Goal: Task Accomplishment & Management: Complete application form

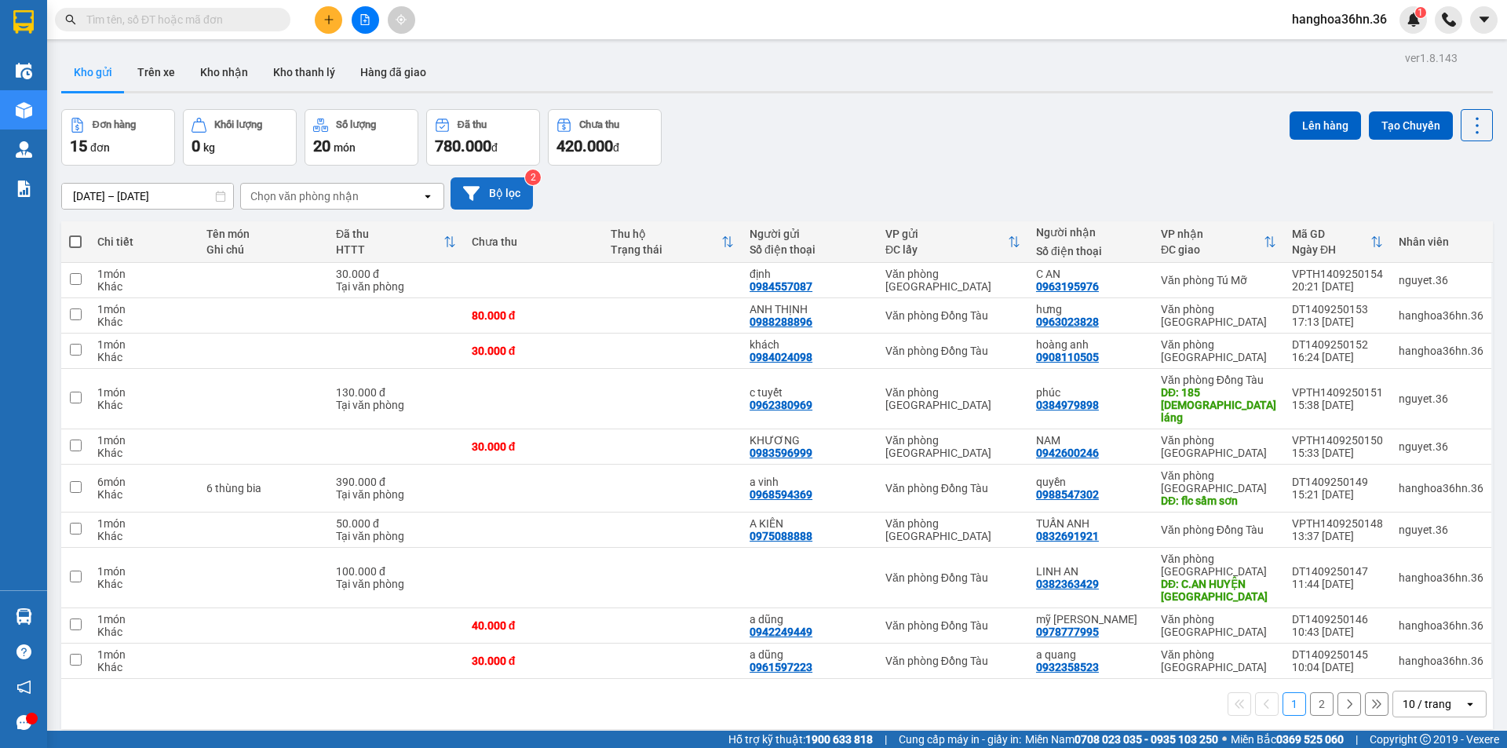
click at [499, 195] on button "Bộ lọc" at bounding box center [491, 193] width 82 height 32
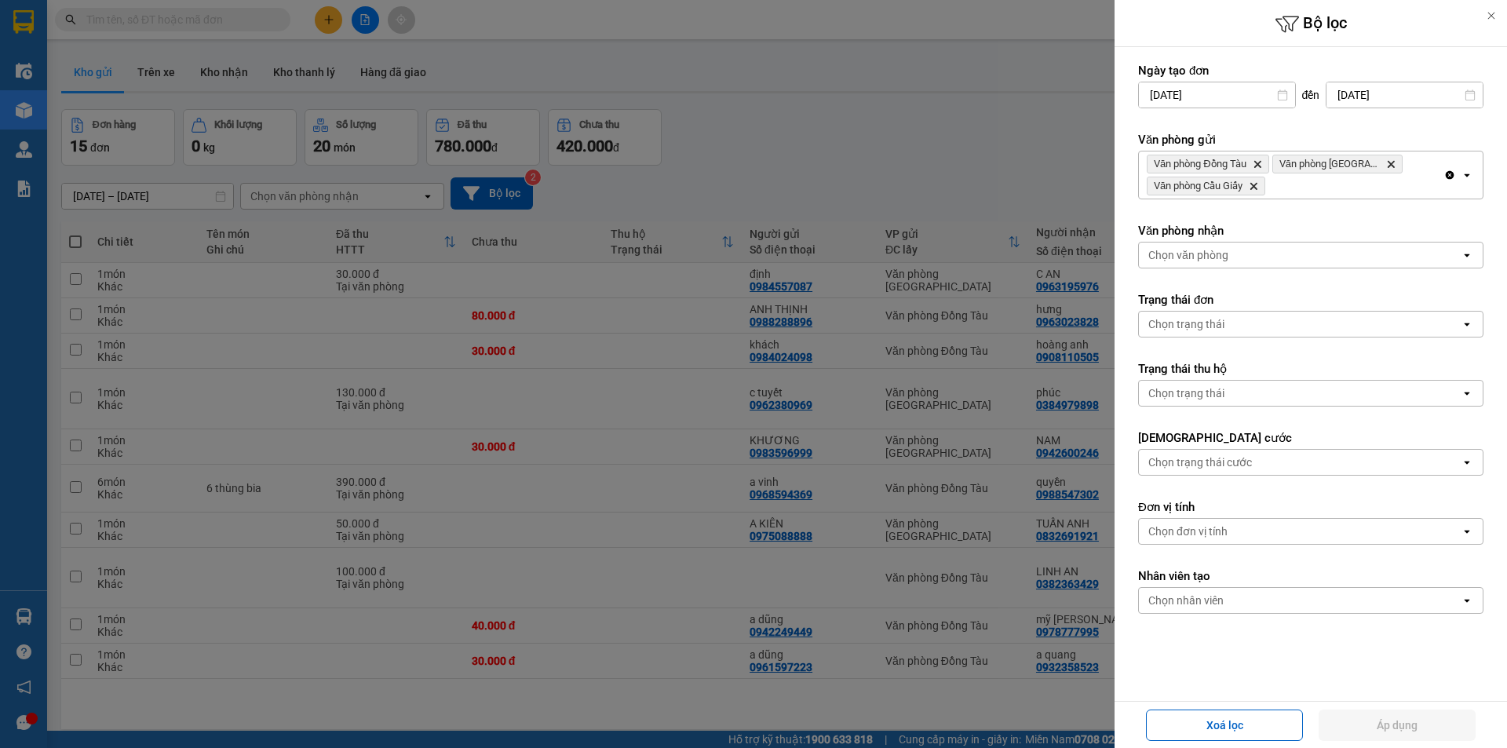
click at [1357, 98] on input "[DATE]" at bounding box center [1404, 94] width 156 height 25
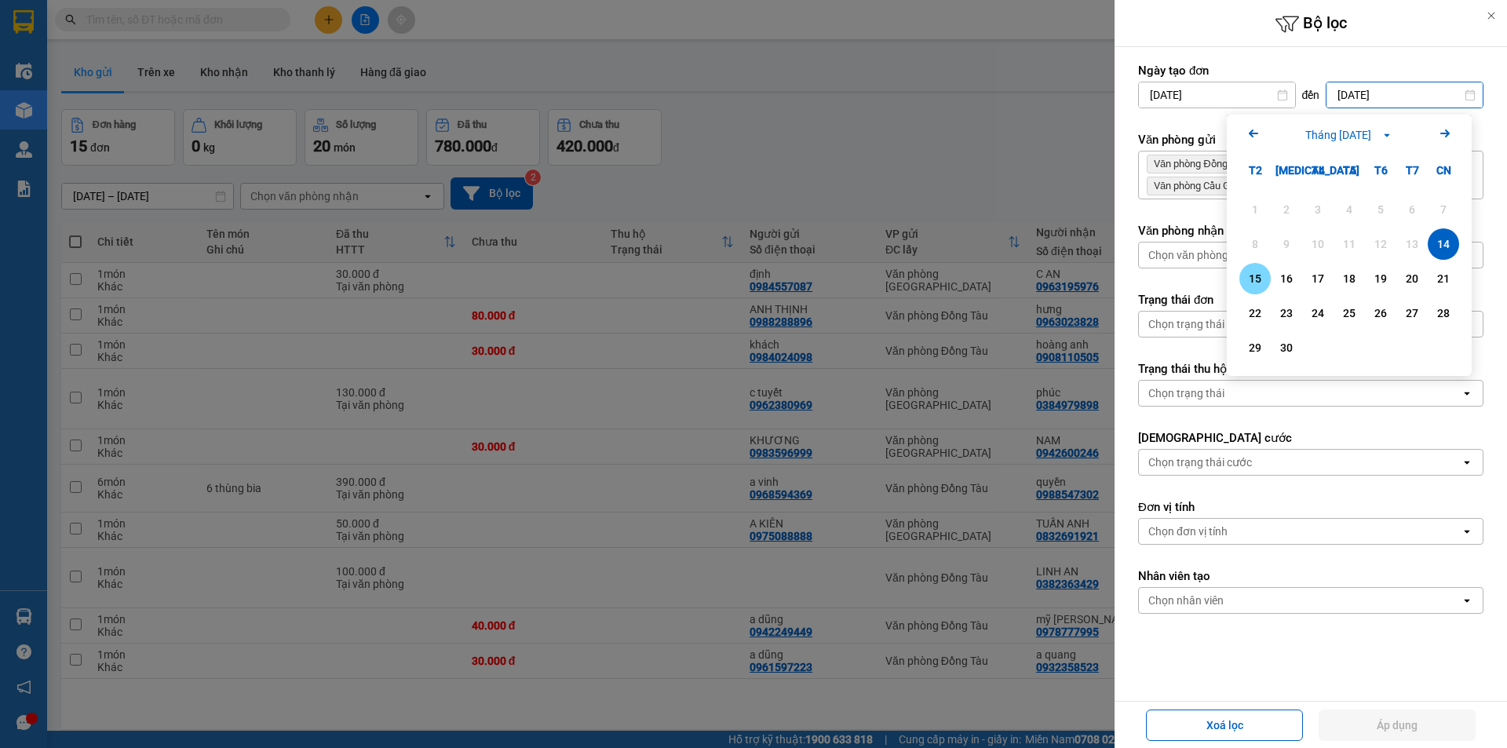
click at [1256, 280] on div "15" at bounding box center [1255, 278] width 22 height 19
type input "[DATE]"
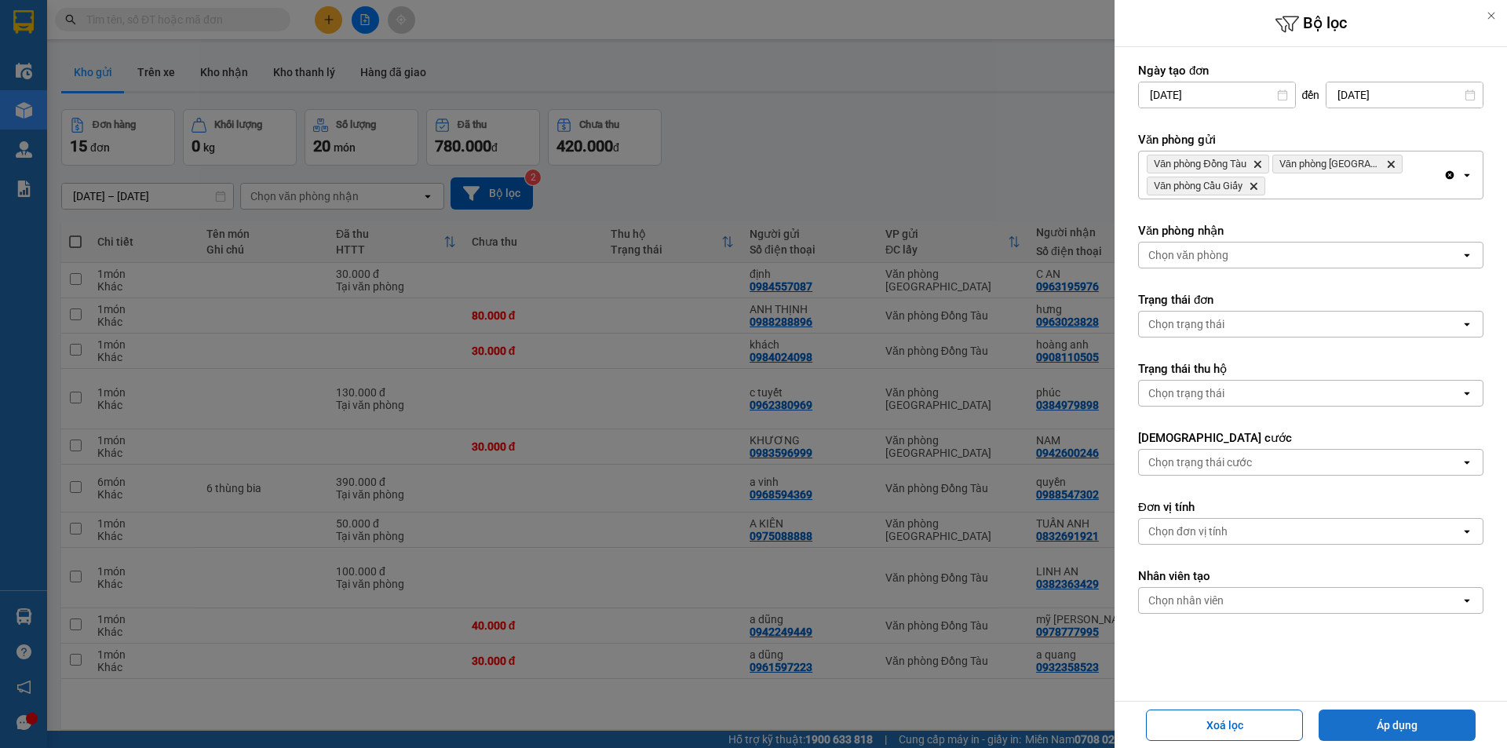
click at [1393, 728] on button "Áp dụng" at bounding box center [1396, 724] width 157 height 31
type input "[DATE] – [DATE]"
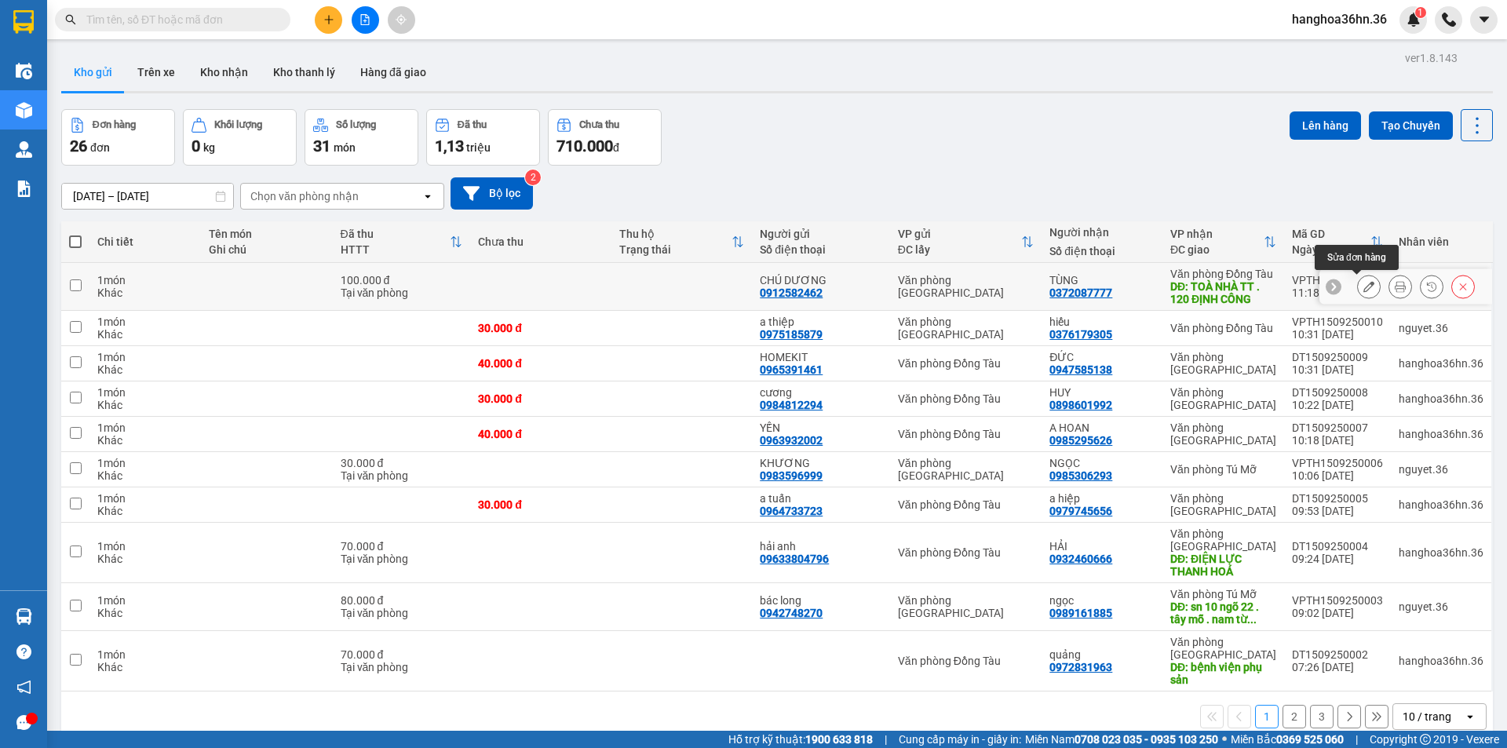
click at [1363, 286] on icon at bounding box center [1368, 286] width 11 height 11
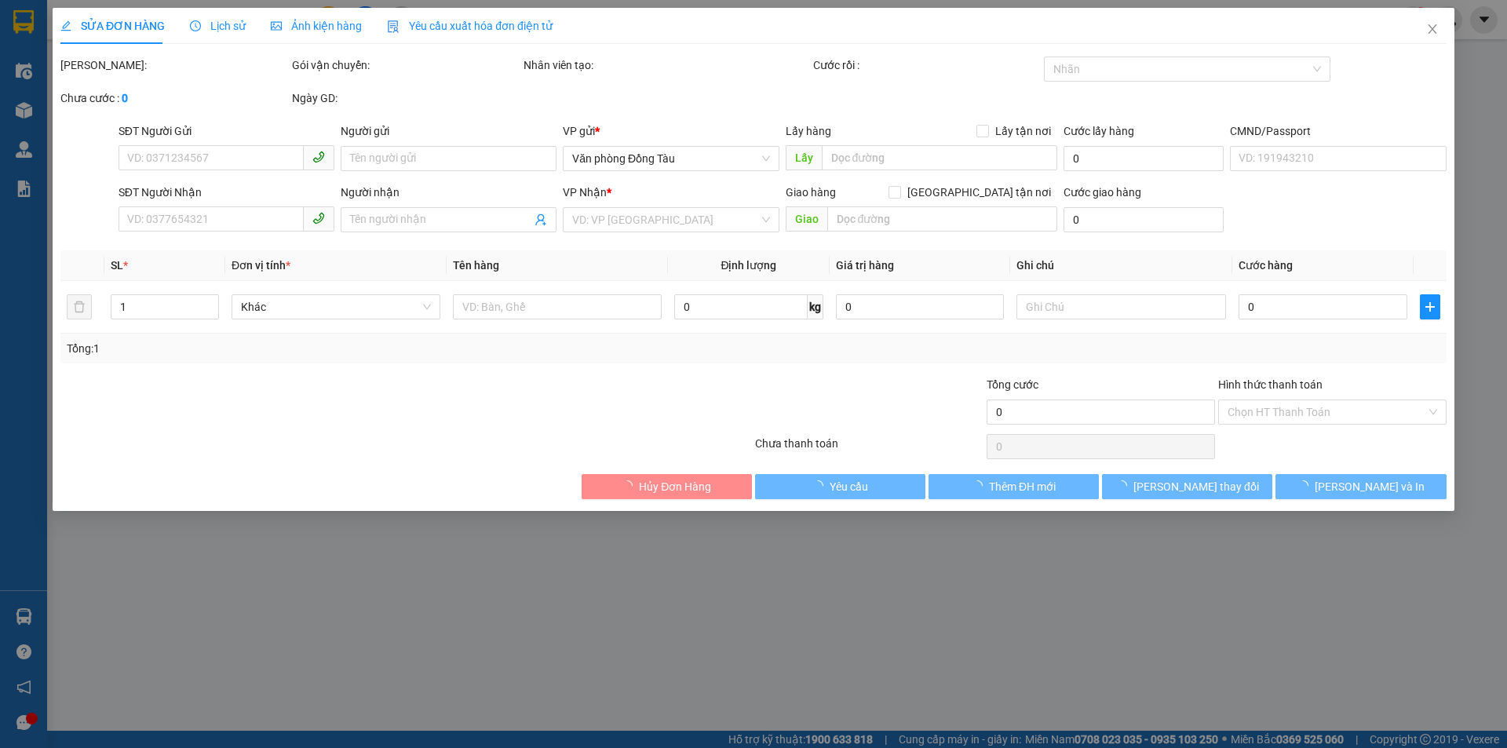
type input "0912582462"
type input "CHÚ DƯƠNG"
type input "0372087777"
type input "TÙNG"
type input "TOÀ NHÀ TT . 120 ĐỊNH CÔNG"
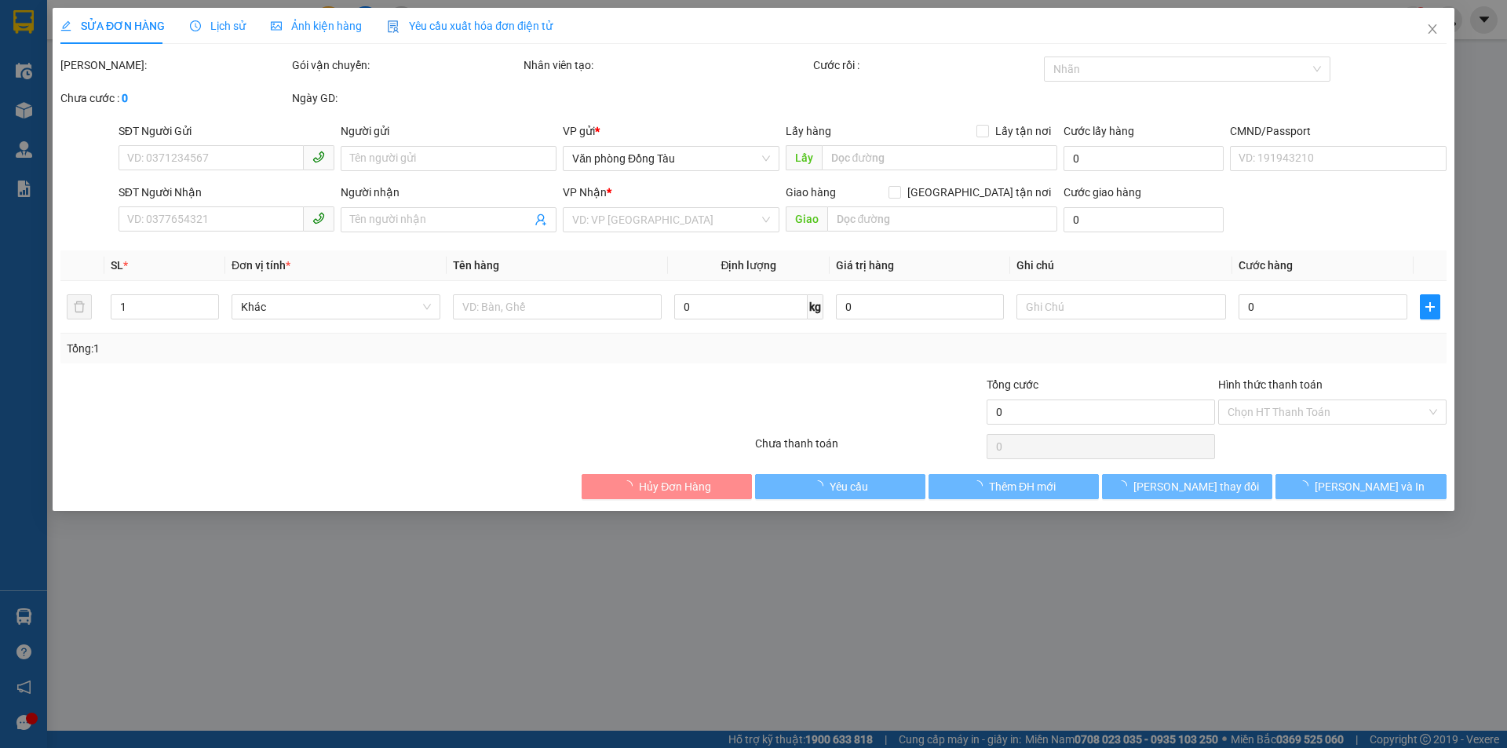
type input "70.000"
type input "100.000"
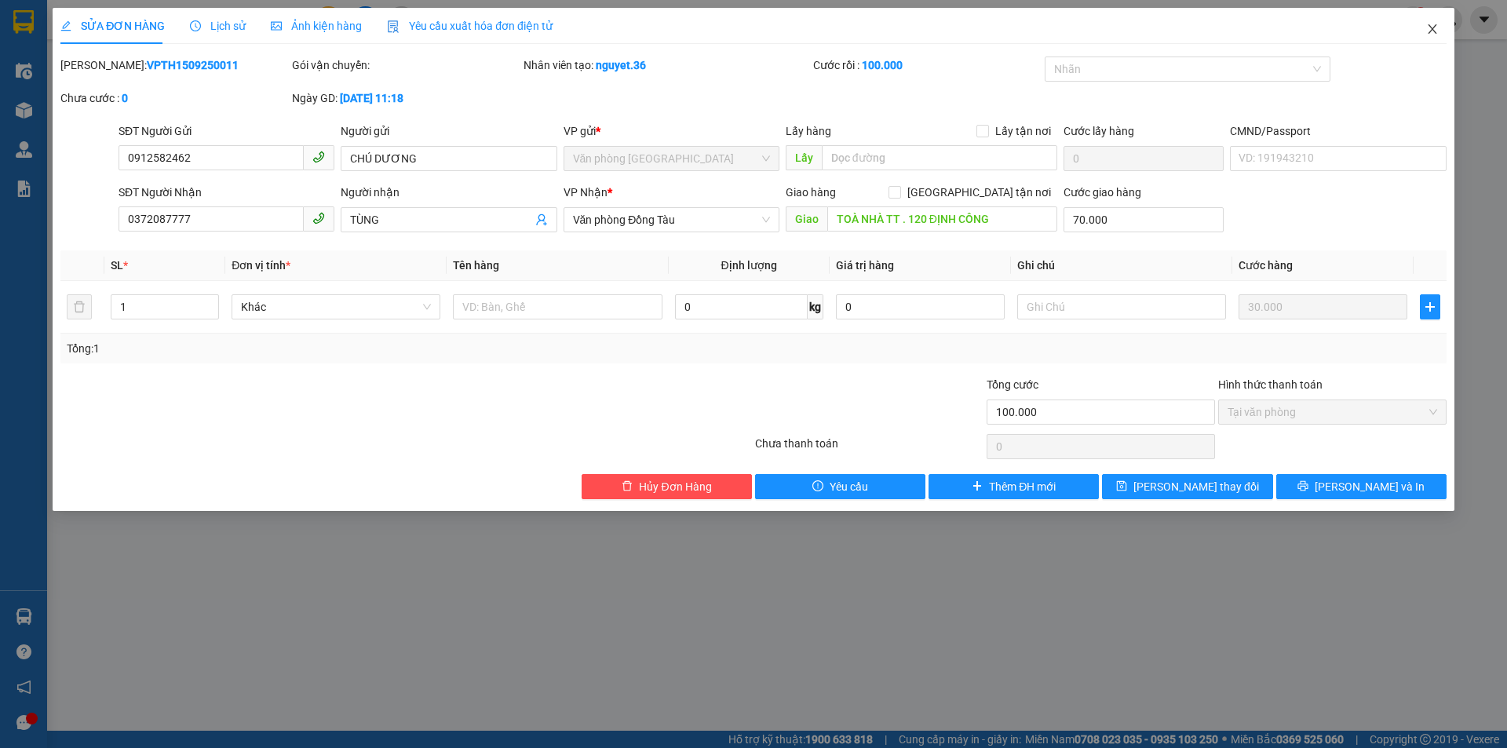
click at [1434, 30] on icon "close" at bounding box center [1432, 29] width 13 height 13
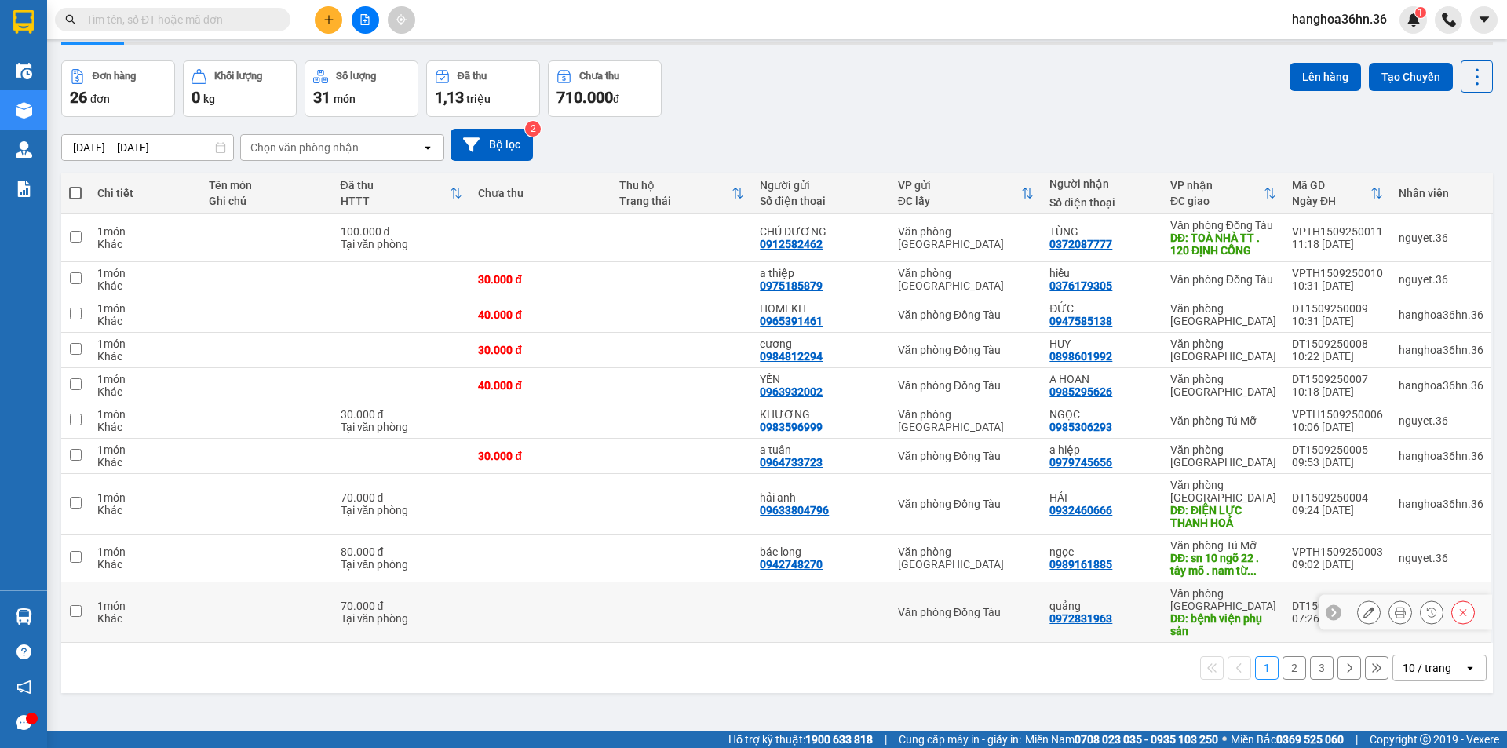
scroll to position [72, 0]
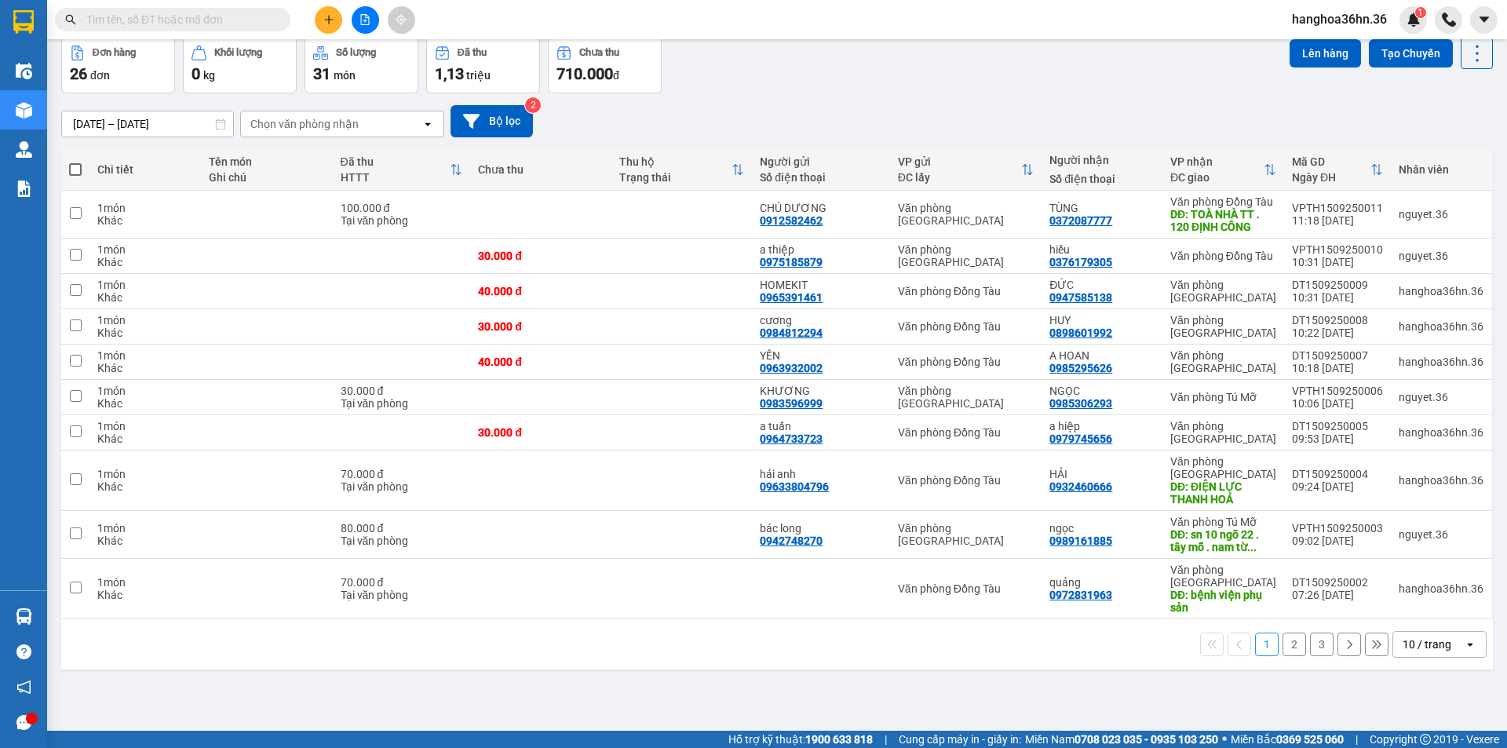
click at [1283, 650] on button "2" at bounding box center [1294, 644] width 24 height 24
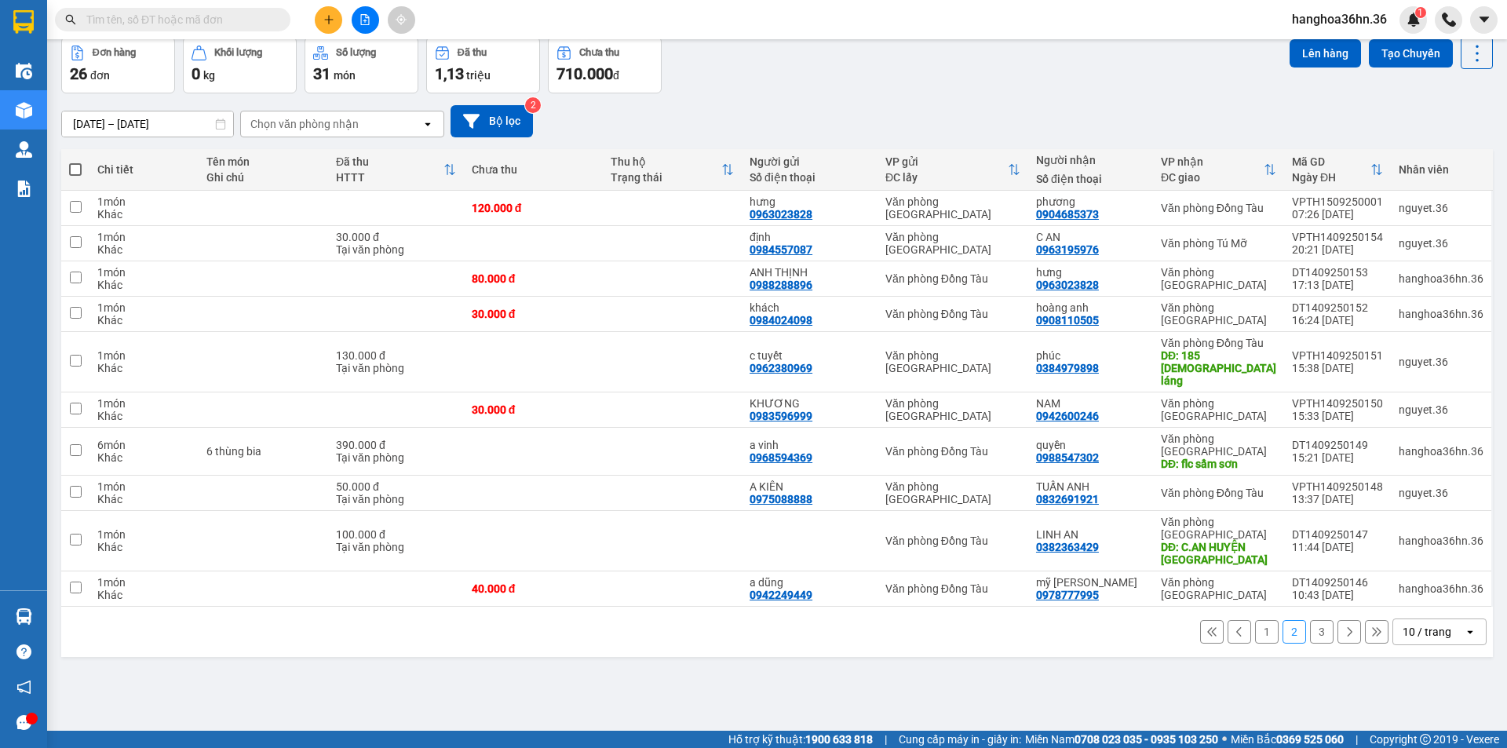
click at [1255, 620] on button "1" at bounding box center [1267, 632] width 24 height 24
